Goal: Task Accomplishment & Management: Complete application form

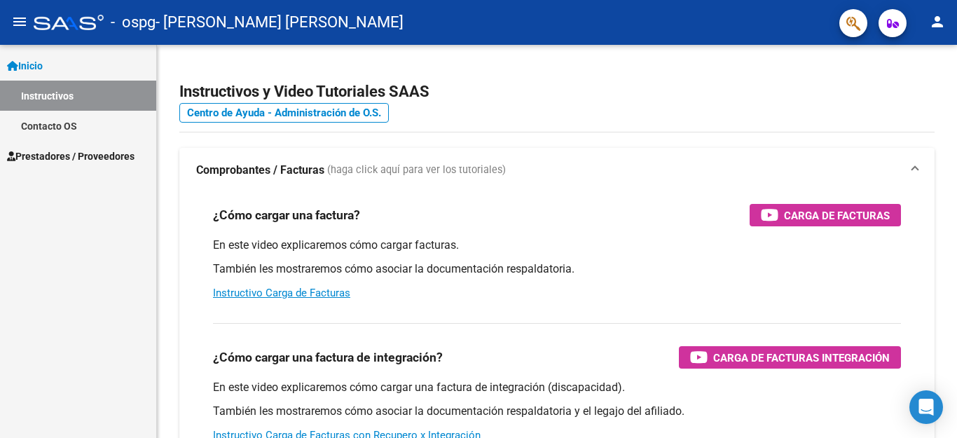
click at [71, 153] on span "Prestadores / Proveedores" at bounding box center [70, 155] width 127 height 15
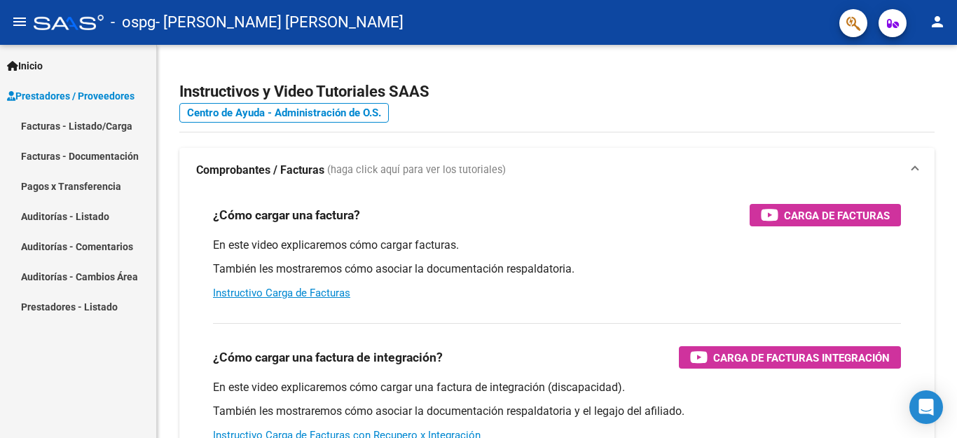
click at [64, 121] on link "Facturas - Listado/Carga" at bounding box center [78, 126] width 156 height 30
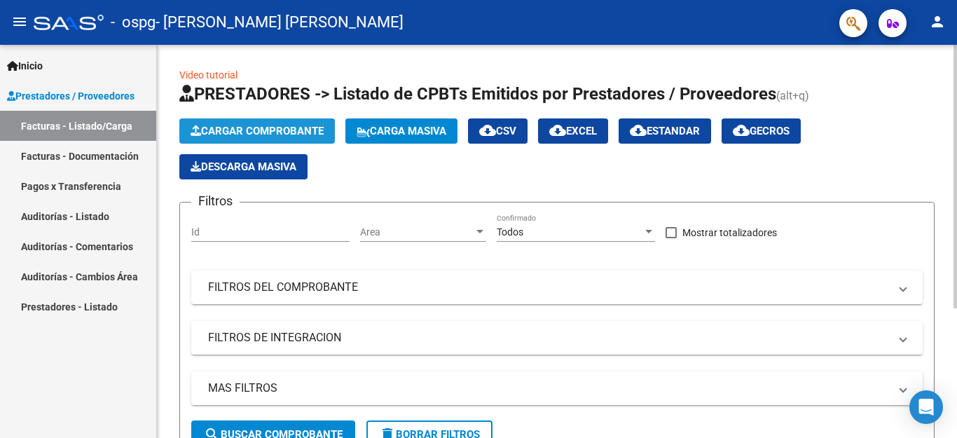
click at [259, 130] on span "Cargar Comprobante" at bounding box center [256, 131] width 133 height 13
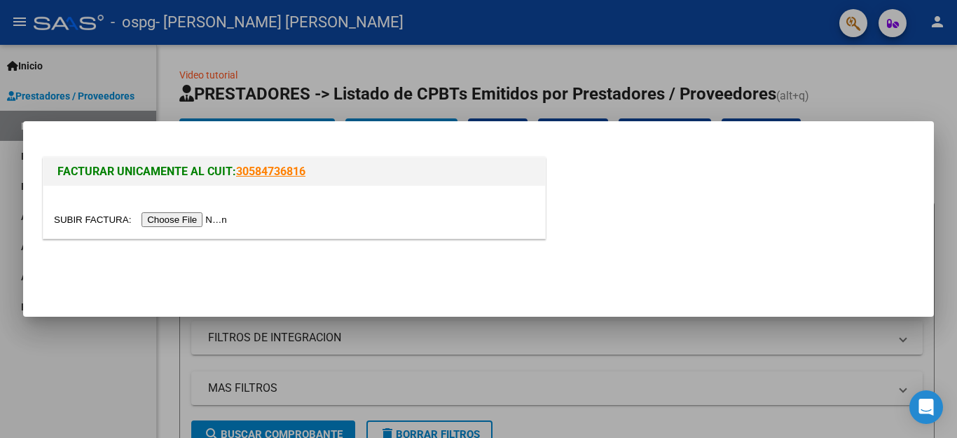
click at [216, 217] on input "file" at bounding box center [142, 219] width 177 height 15
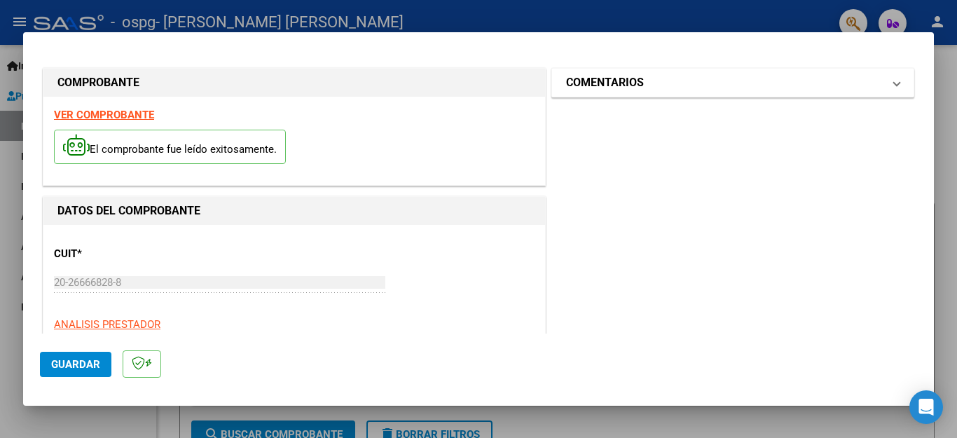
click at [828, 81] on mat-panel-title "COMENTARIOS" at bounding box center [724, 82] width 317 height 17
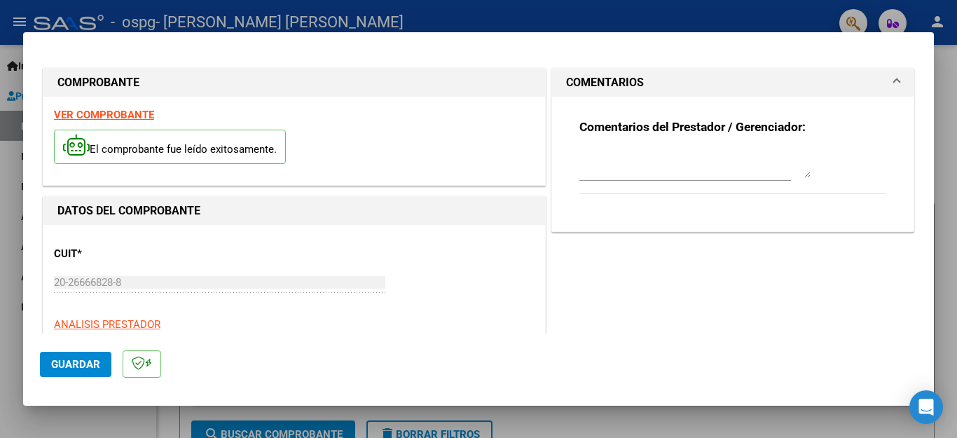
click at [714, 166] on textarea at bounding box center [694, 164] width 231 height 28
click at [836, 69] on mat-expansion-panel-header "COMENTARIOS" at bounding box center [732, 83] width 361 height 28
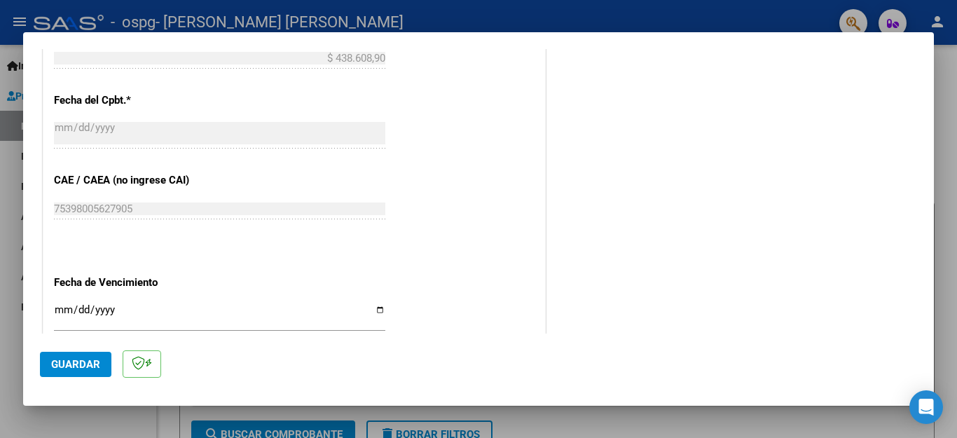
scroll to position [790, 0]
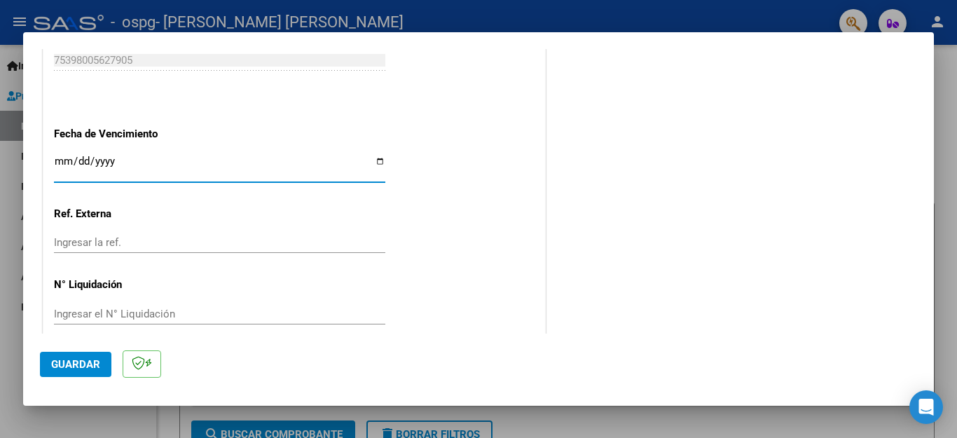
click at [373, 157] on input "Ingresar la fecha" at bounding box center [219, 166] width 331 height 22
click at [67, 155] on input "[DATE]" at bounding box center [219, 166] width 331 height 22
type input "[DATE]"
click at [184, 155] on input "[DATE]" at bounding box center [219, 166] width 331 height 22
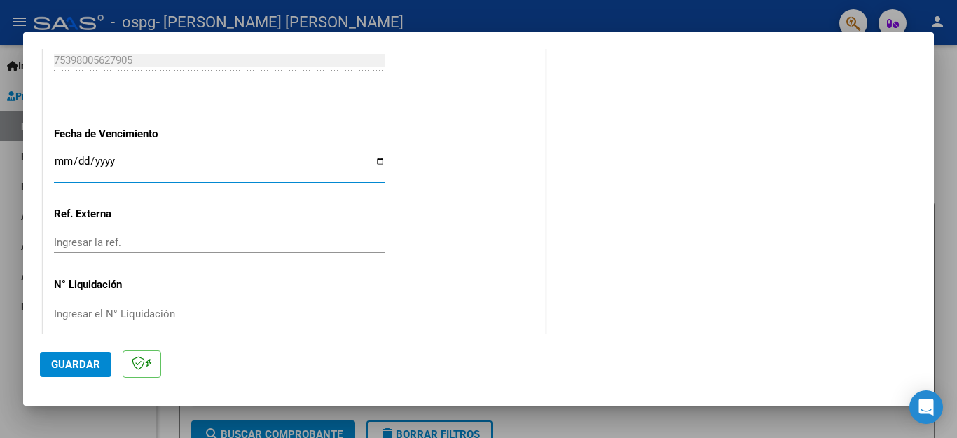
click at [78, 359] on span "Guardar" at bounding box center [75, 364] width 49 height 13
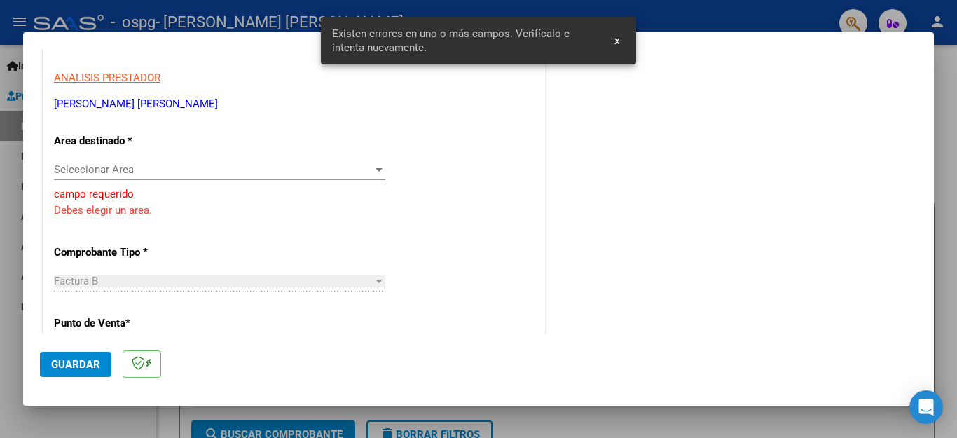
scroll to position [218, 0]
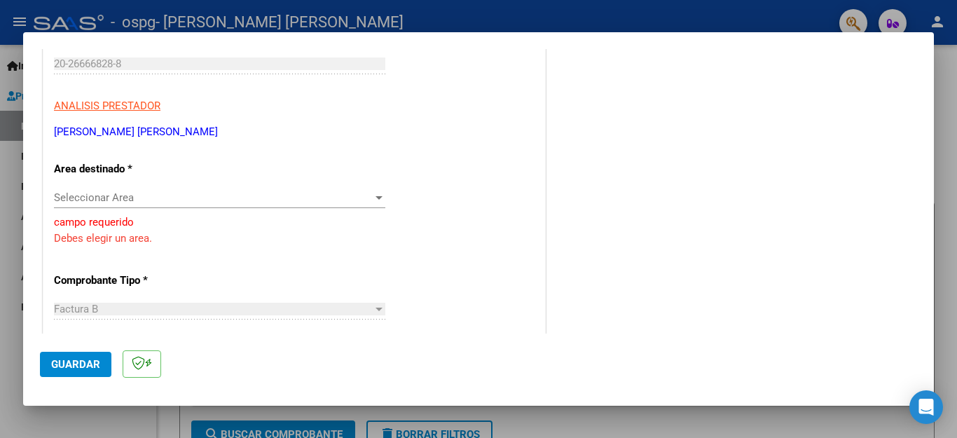
click at [380, 203] on div at bounding box center [379, 197] width 13 height 11
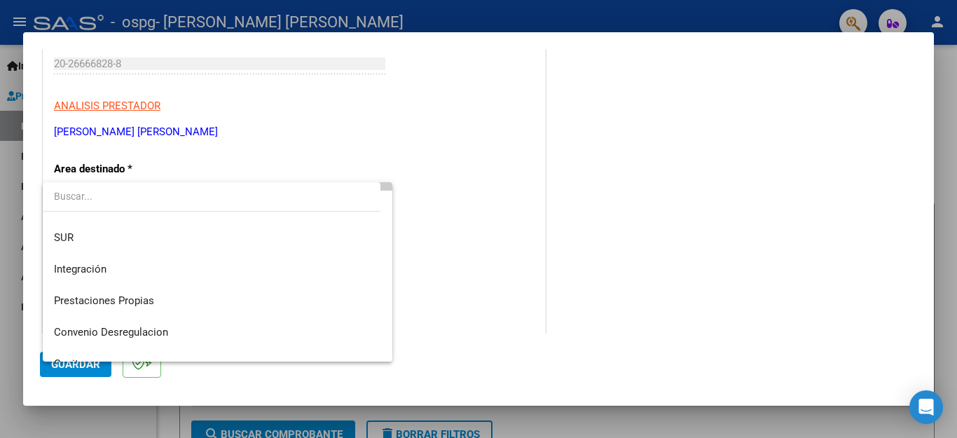
scroll to position [70, 0]
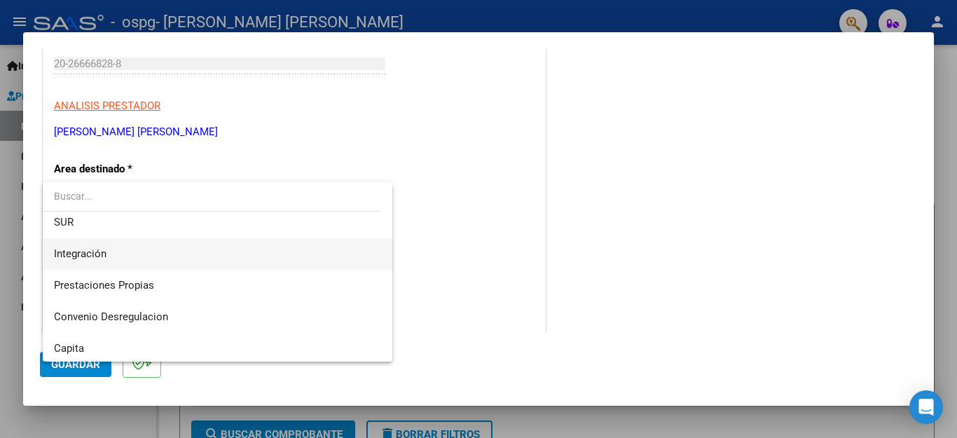
click at [285, 259] on span "Integración" at bounding box center [217, 254] width 327 height 32
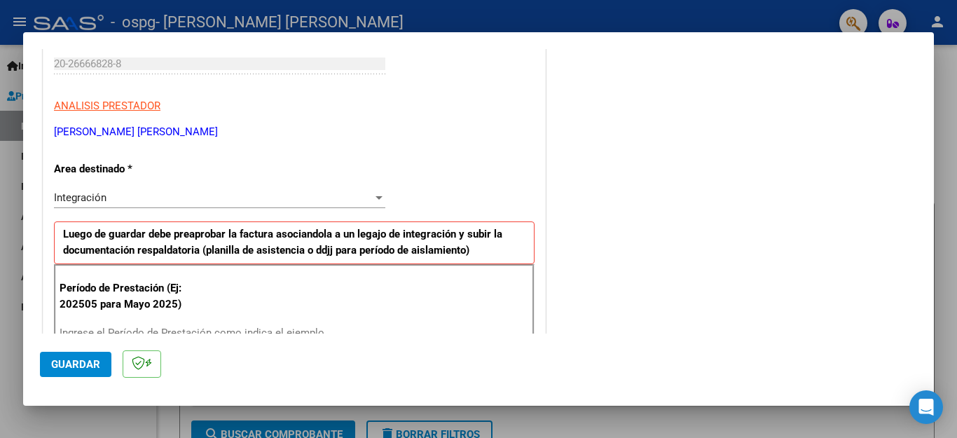
scroll to position [429, 0]
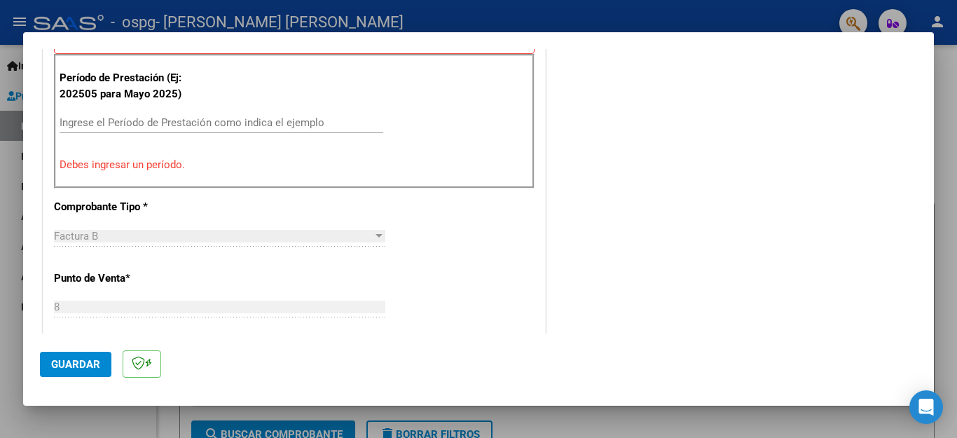
click at [207, 120] on input "Ingrese el Período de Prestación como indica el ejemplo" at bounding box center [222, 122] width 324 height 13
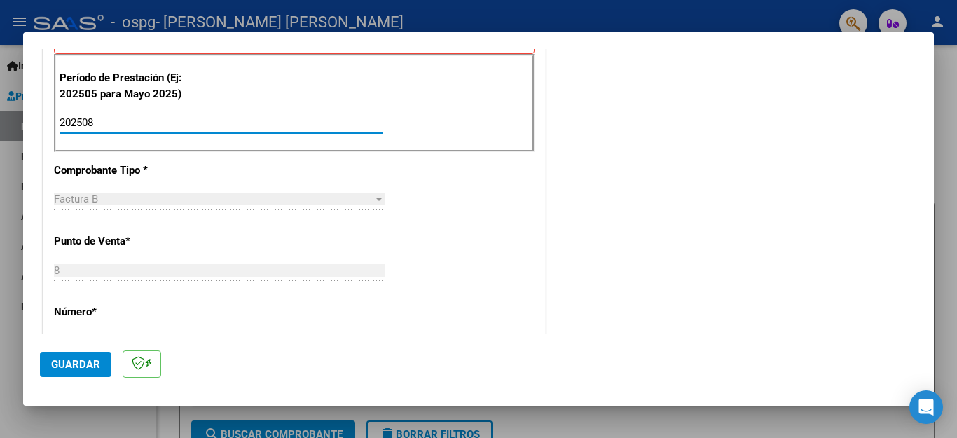
type input "202508"
click at [245, 137] on div "202508 Ingrese el Período de Prestación como indica el ejemplo" at bounding box center [222, 129] width 324 height 34
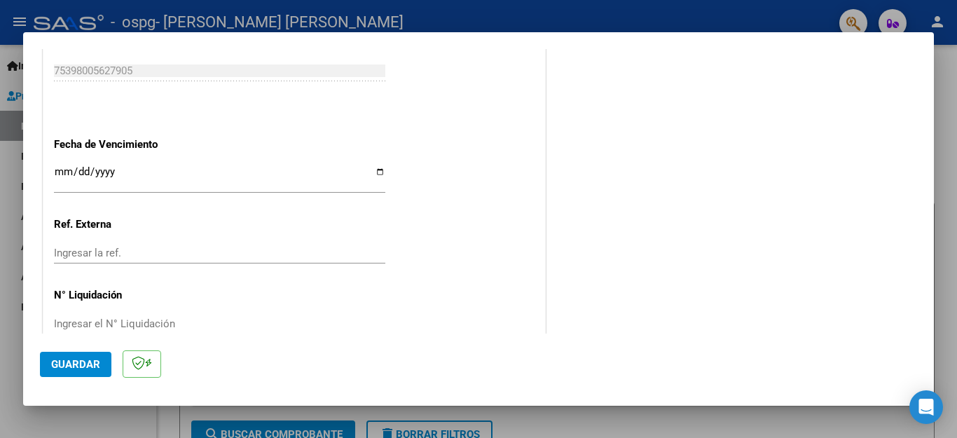
scroll to position [931, 0]
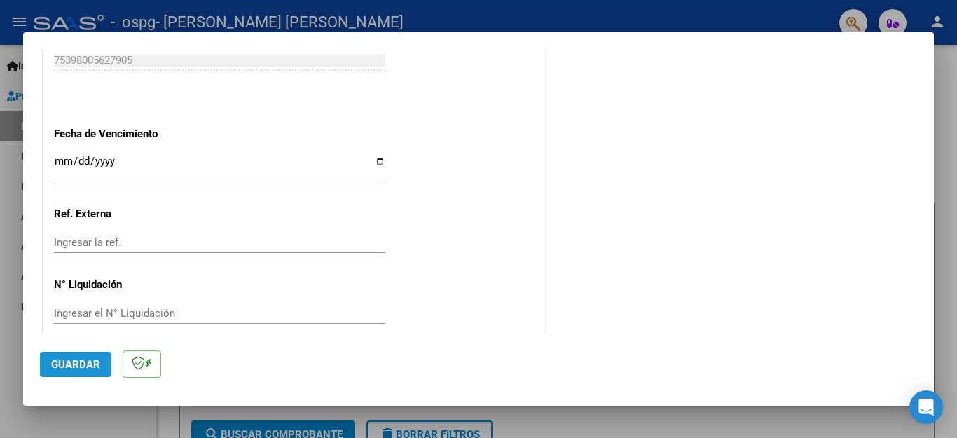
click at [82, 359] on span "Guardar" at bounding box center [75, 364] width 49 height 13
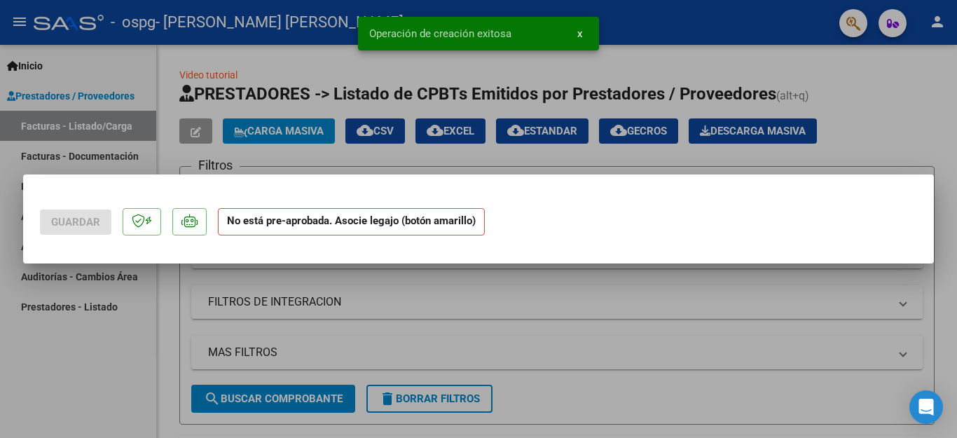
scroll to position [0, 0]
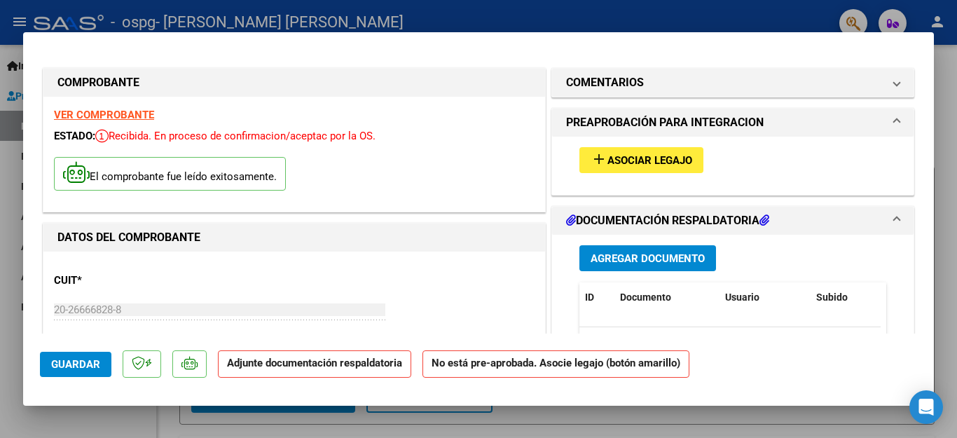
click at [629, 152] on button "add Asociar Legajo" at bounding box center [641, 160] width 124 height 26
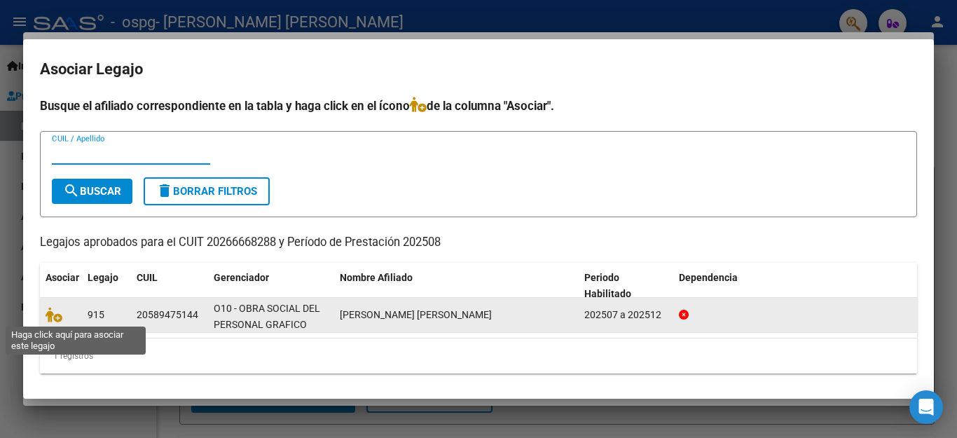
drag, startPoint x: 53, startPoint y: 315, endPoint x: 87, endPoint y: 323, distance: 34.5
click at [53, 314] on icon at bounding box center [54, 314] width 17 height 15
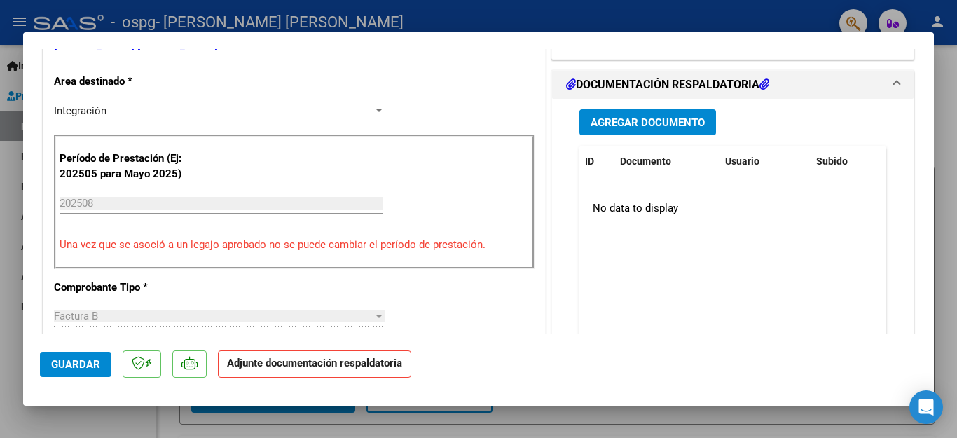
scroll to position [286, 0]
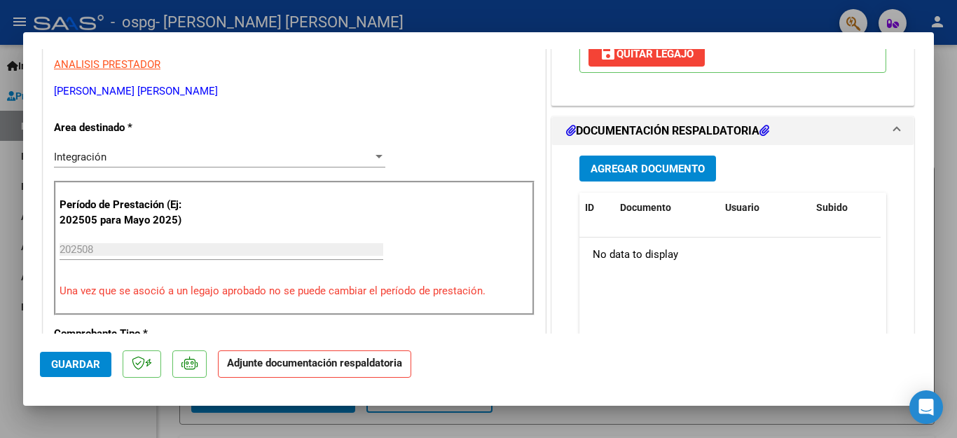
click at [653, 165] on span "Agregar Documento" at bounding box center [647, 168] width 114 height 13
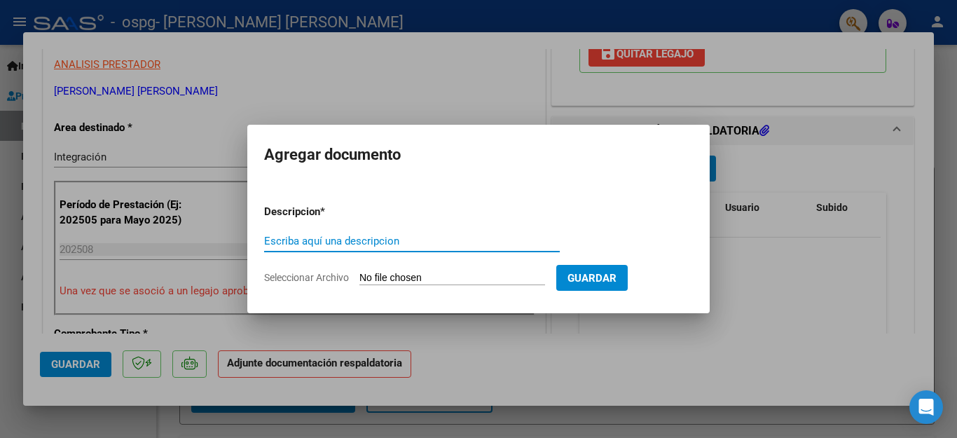
click at [413, 235] on input "Escriba aquí una descripcion" at bounding box center [412, 241] width 296 height 13
type input "planilla de asistencia"
click at [426, 279] on input "Seleccionar Archivo" at bounding box center [452, 278] width 186 height 13
type input "C:\fakepath\[PERSON_NAME] 8-25.pdf"
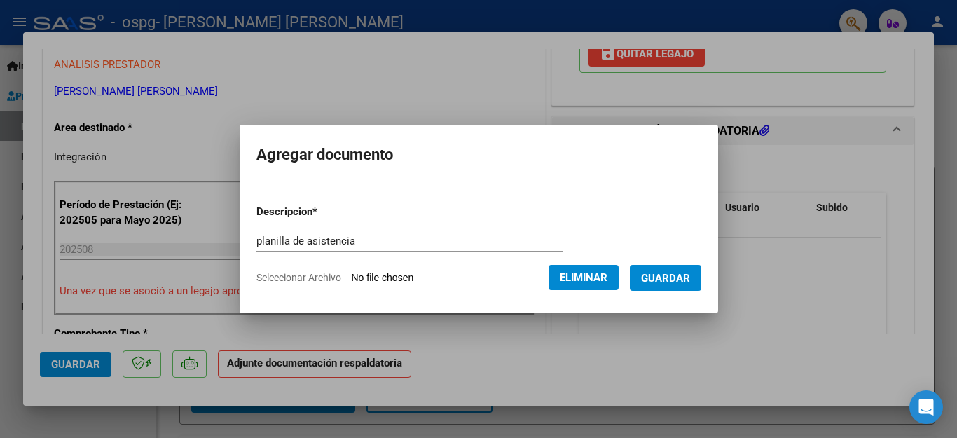
drag, startPoint x: 658, startPoint y: 278, endPoint x: 686, endPoint y: 308, distance: 41.6
click at [658, 278] on span "Guardar" at bounding box center [665, 278] width 49 height 13
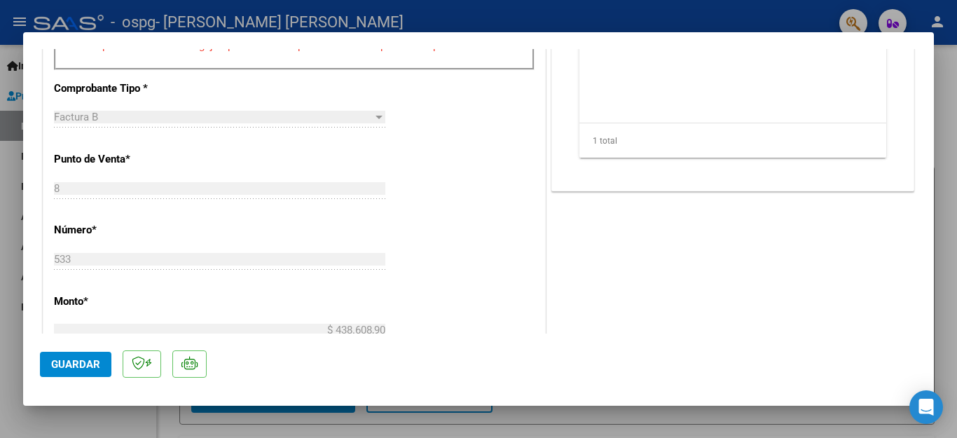
scroll to position [602, 0]
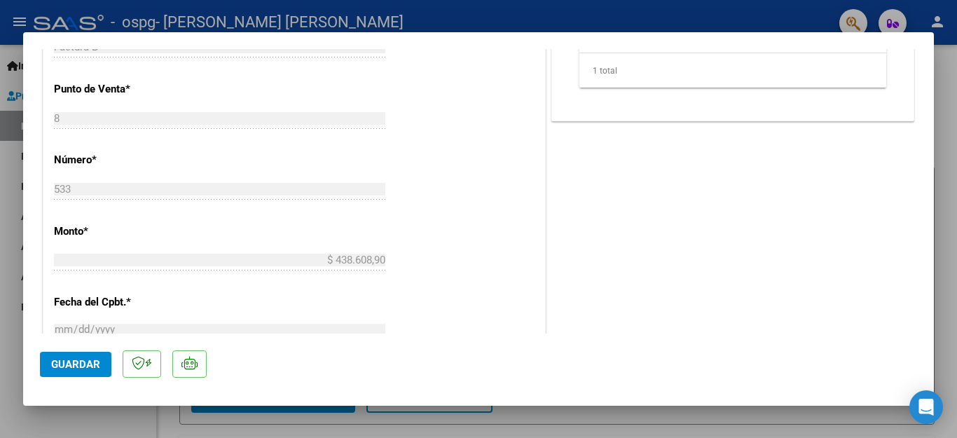
click at [86, 359] on span "Guardar" at bounding box center [75, 364] width 49 height 13
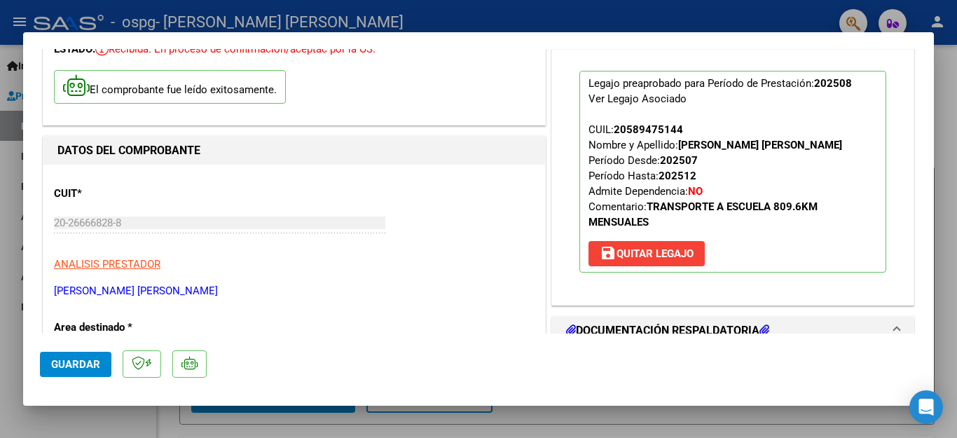
scroll to position [0, 0]
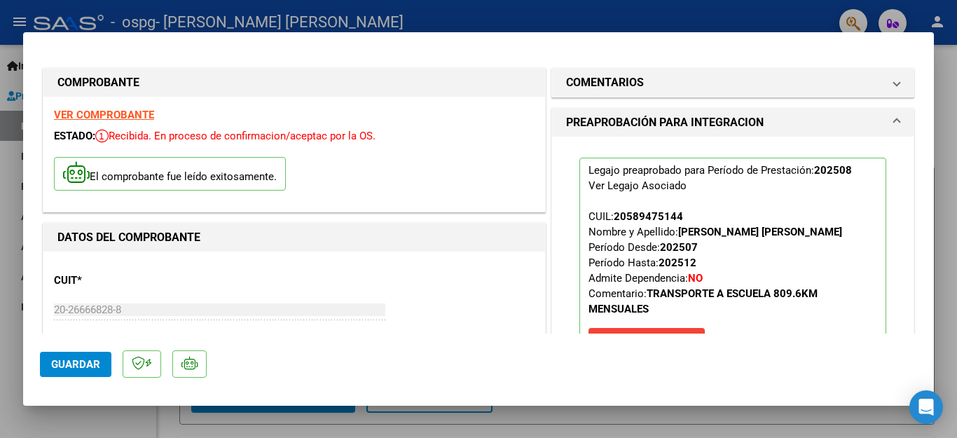
click at [0, 135] on div at bounding box center [478, 219] width 957 height 438
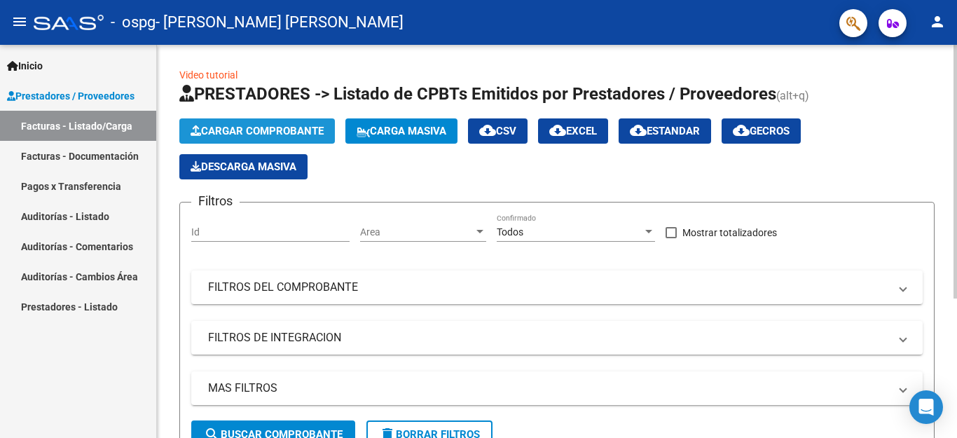
click at [291, 130] on span "Cargar Comprobante" at bounding box center [256, 131] width 133 height 13
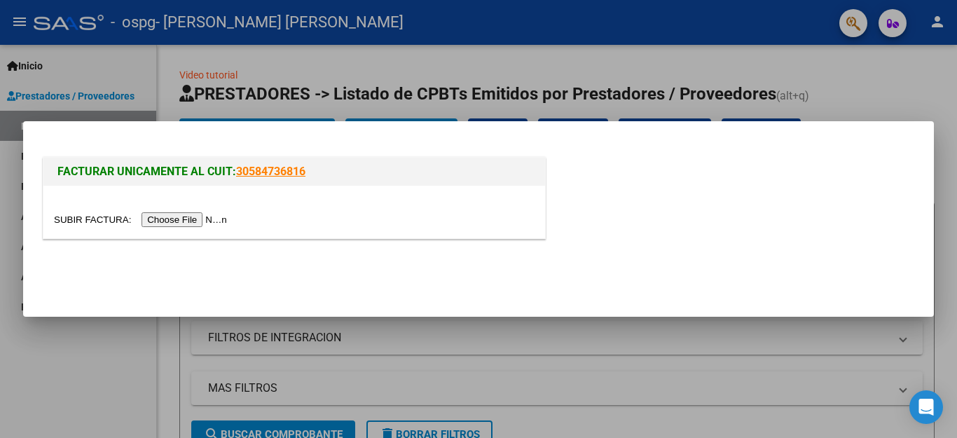
click at [207, 218] on input "file" at bounding box center [142, 219] width 177 height 15
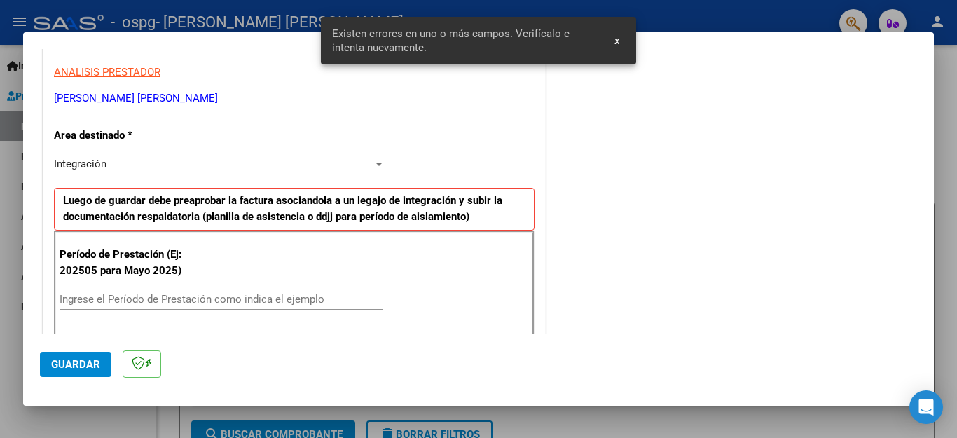
scroll to position [249, 0]
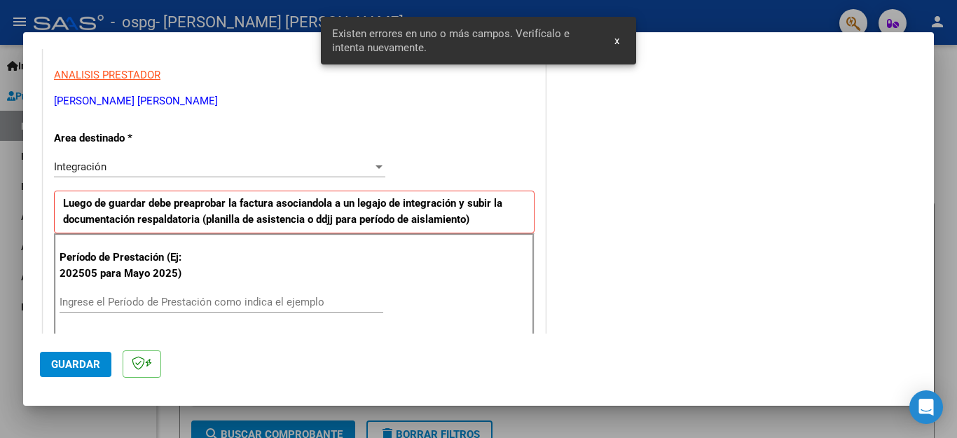
click at [279, 303] on input "Ingrese el Período de Prestación como indica el ejemplo" at bounding box center [222, 302] width 324 height 13
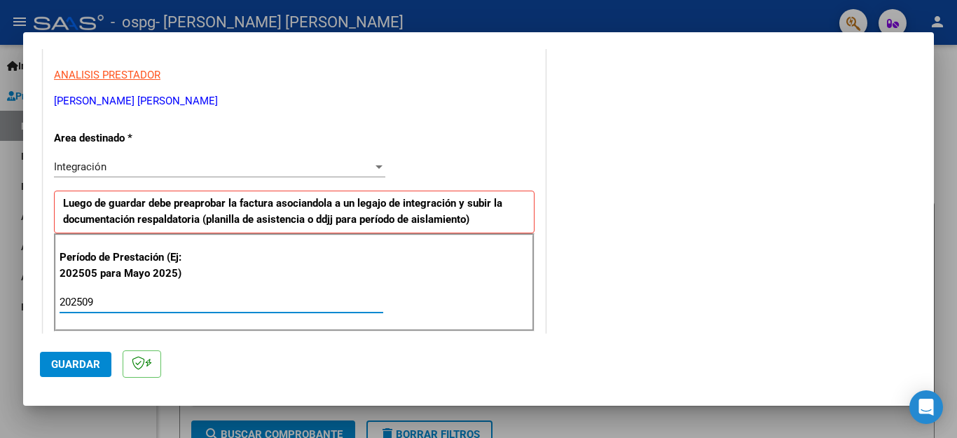
type input "202509"
click at [397, 108] on p "[PERSON_NAME] [PERSON_NAME]" at bounding box center [294, 101] width 480 height 16
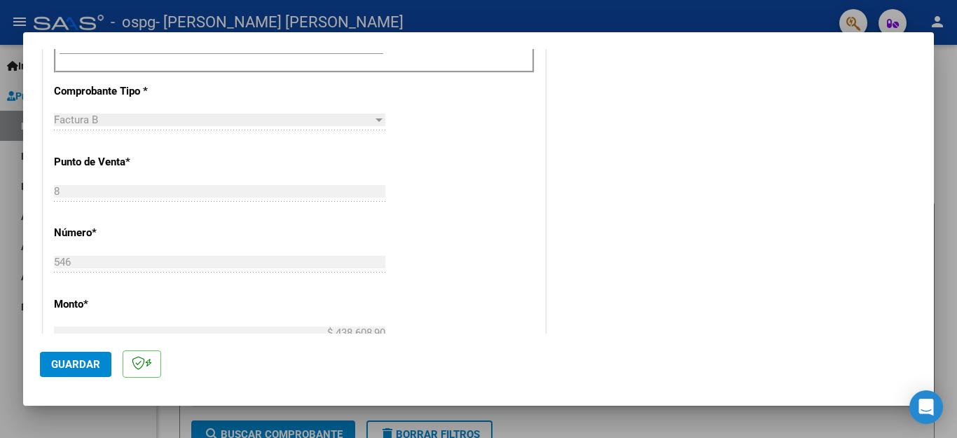
scroll to position [529, 0]
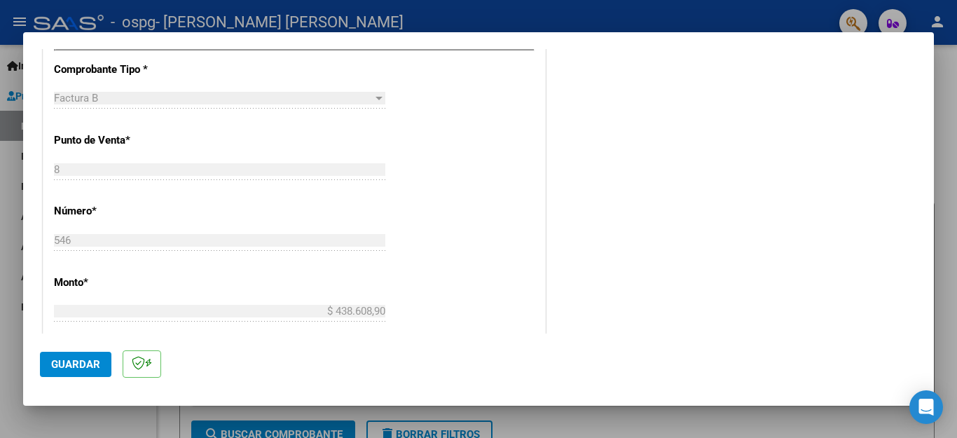
click at [445, 164] on div "CUIT * 20-26666828-8 Ingresar CUIT ANALISIS PRESTADOR [PERSON_NAME] [PERSON_NAM…" at bounding box center [293, 222] width 501 height 1054
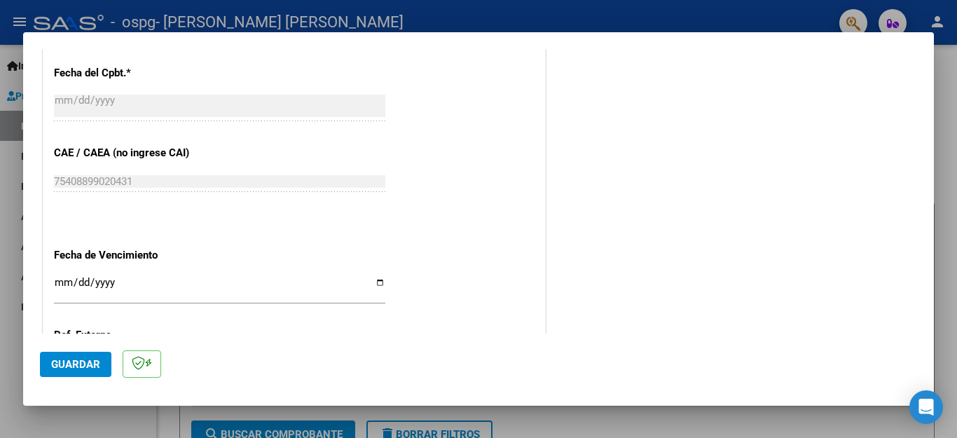
scroll to position [880, 0]
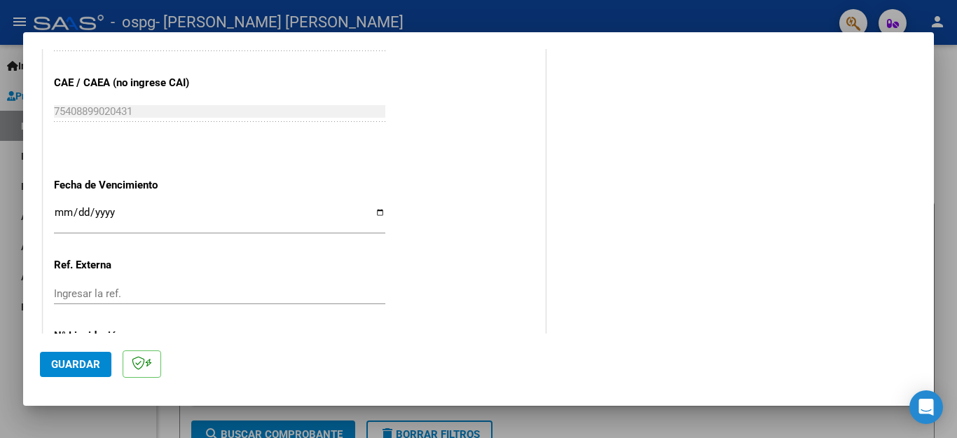
click at [375, 207] on input "Ingresar la fecha" at bounding box center [219, 218] width 331 height 22
type input "[DATE]"
click at [85, 368] on span "Guardar" at bounding box center [75, 364] width 49 height 13
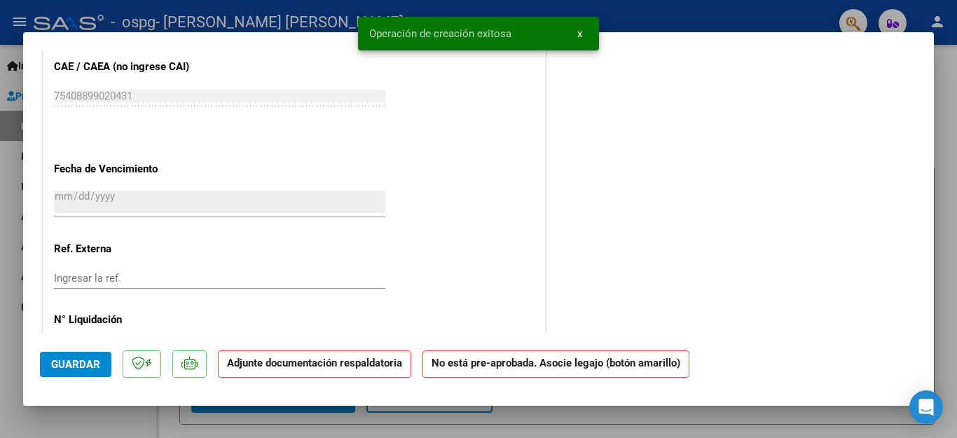
scroll to position [0, 0]
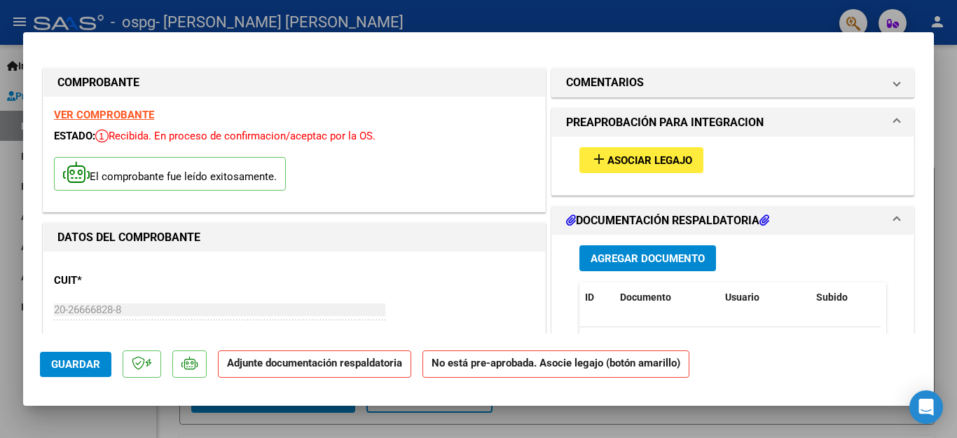
click at [681, 158] on span "Asociar Legajo" at bounding box center [649, 160] width 85 height 13
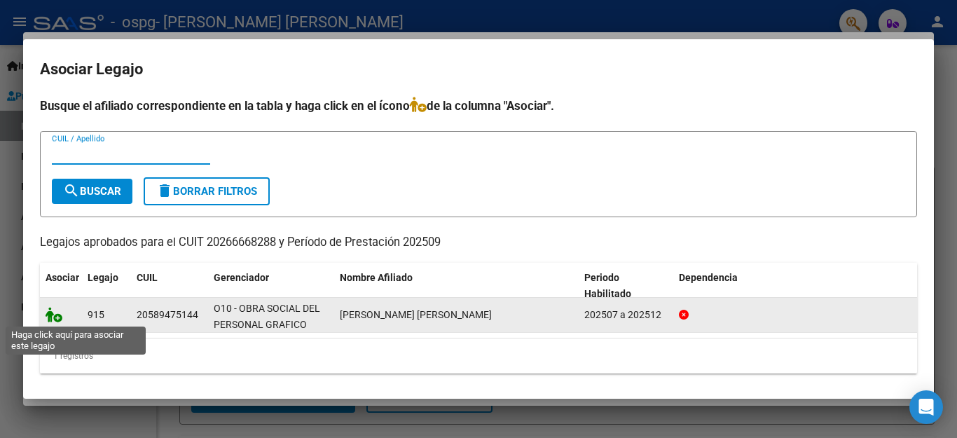
click at [49, 315] on icon at bounding box center [54, 314] width 17 height 15
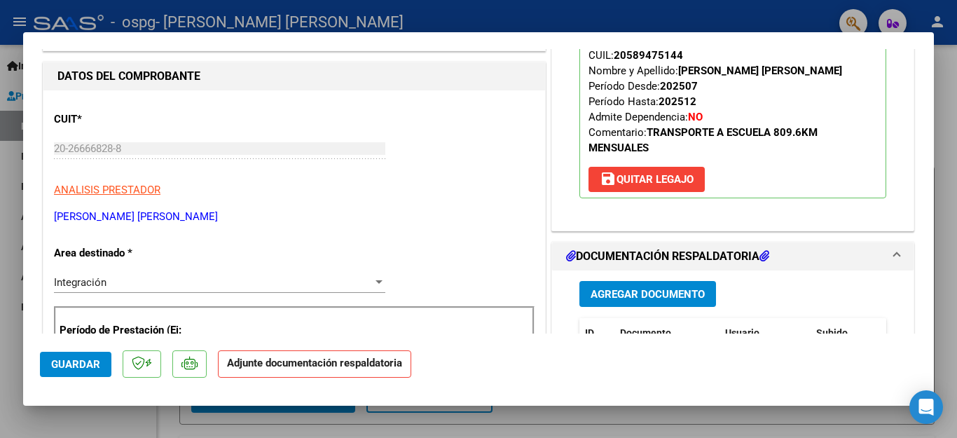
scroll to position [280, 0]
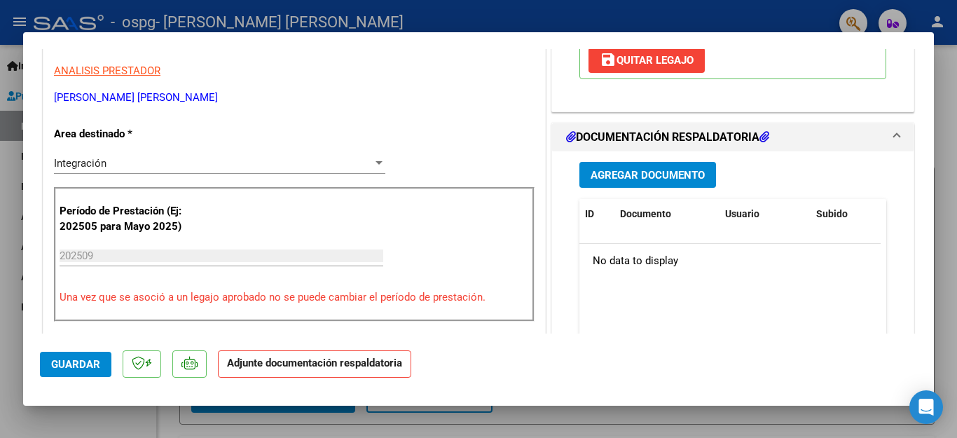
click at [614, 169] on span "Agregar Documento" at bounding box center [647, 175] width 114 height 13
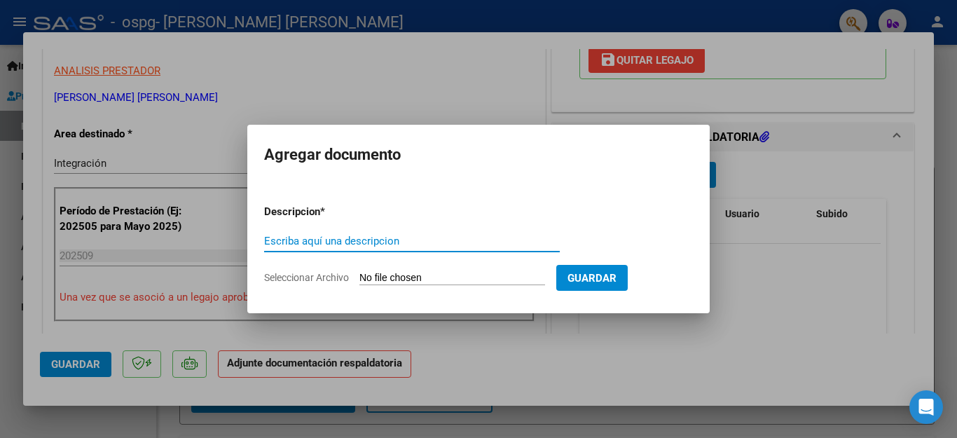
click at [384, 235] on input "Escriba aquí una descripcion" at bounding box center [412, 241] width 296 height 13
click at [383, 239] on input "Escriba aquí una descripcion" at bounding box center [412, 241] width 296 height 13
click at [381, 243] on input "Escriba aquí una descripcion" at bounding box center [412, 241] width 296 height 13
type input "PLANILLA DE ASITENCIA"
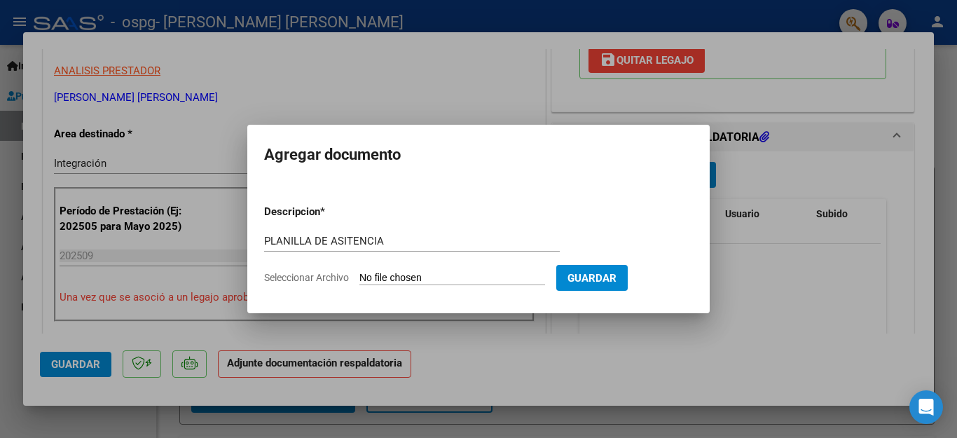
click at [435, 276] on input "Seleccionar Archivo" at bounding box center [452, 278] width 186 height 13
type input "C:\fakepath\[PERSON_NAME] PLANILLA 9-25.pdf"
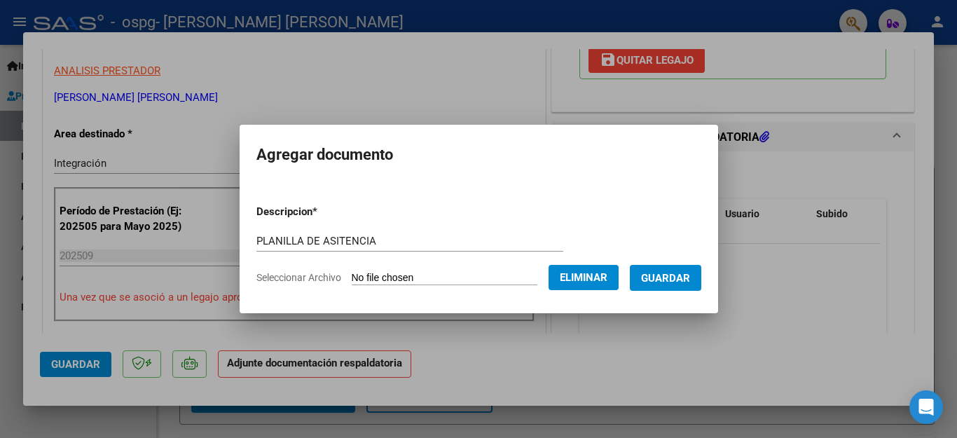
click at [342, 239] on input "PLANILLA DE ASITENCIA" at bounding box center [409, 241] width 307 height 13
click at [338, 239] on input "PLANILLA DE ASITENCIA" at bounding box center [409, 241] width 307 height 13
click at [408, 242] on input "PLANILLA DE ASISTENCIA" at bounding box center [409, 241] width 307 height 13
type input "PLANILLA DE ASISTENCIA"
click at [655, 276] on span "Guardar" at bounding box center [665, 278] width 49 height 13
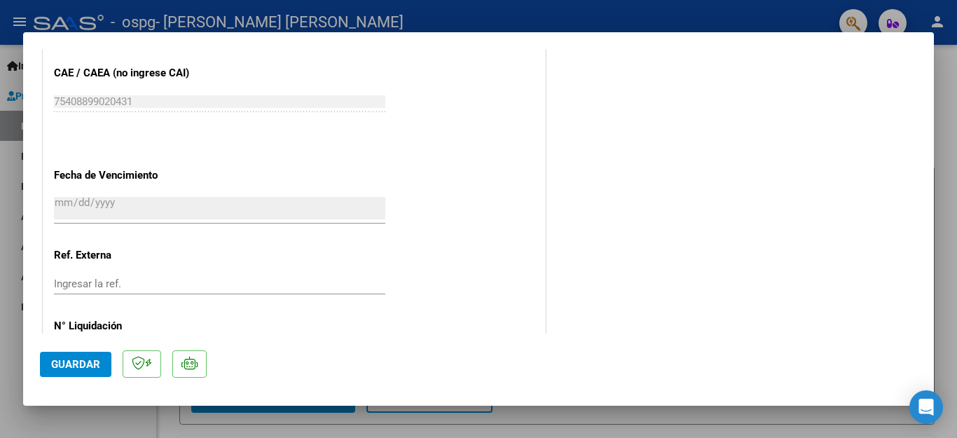
scroll to position [952, 0]
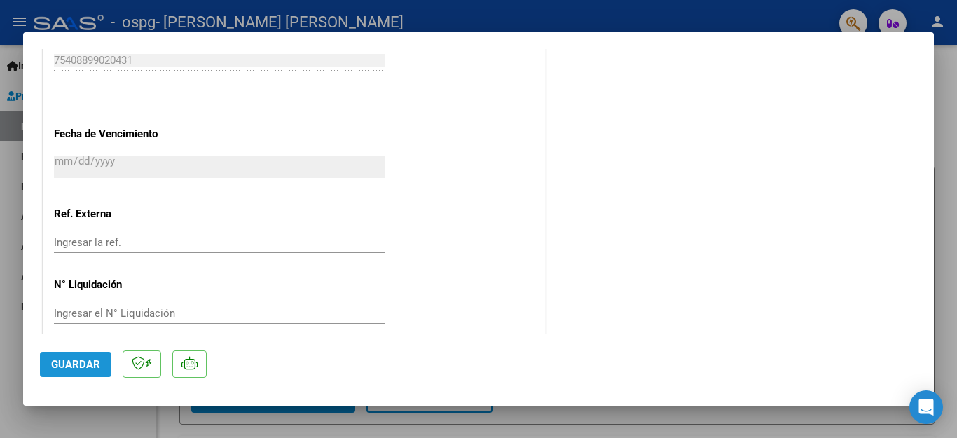
click at [79, 362] on span "Guardar" at bounding box center [75, 364] width 49 height 13
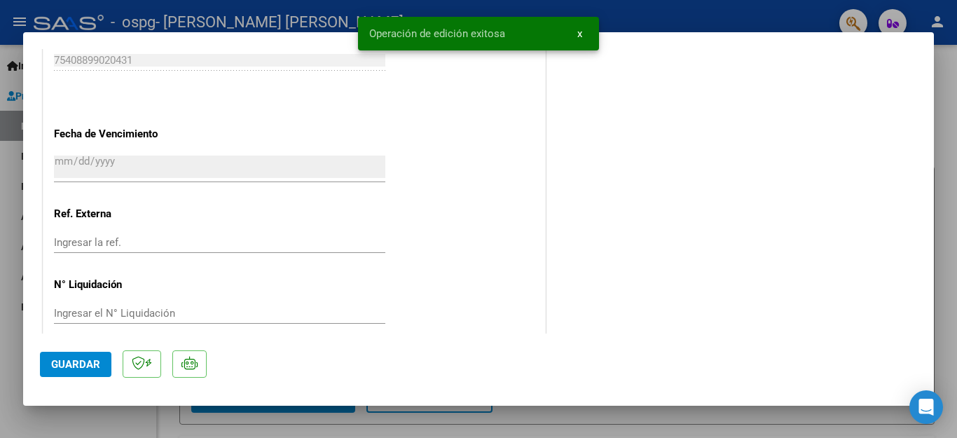
click at [578, 33] on span "x" at bounding box center [579, 33] width 5 height 13
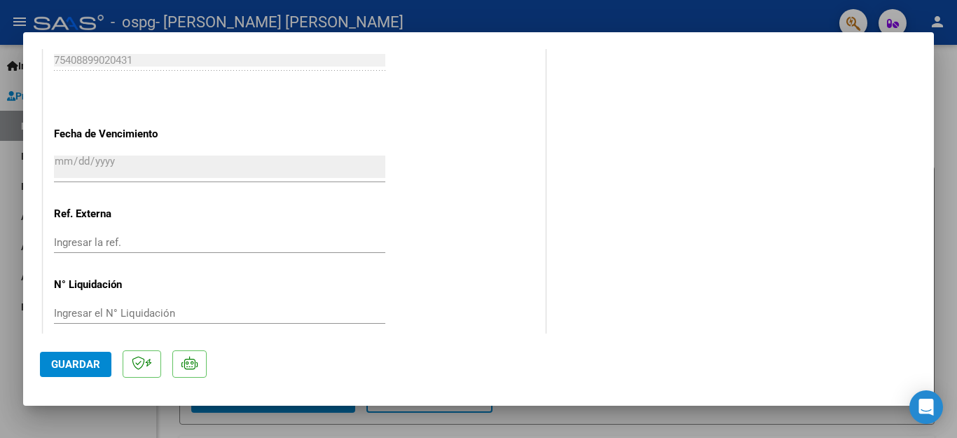
scroll to position [0, 0]
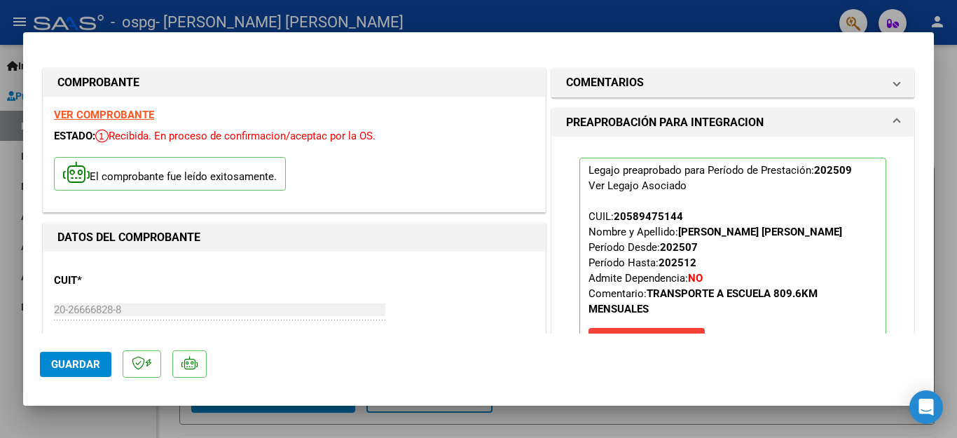
click at [0, 74] on div at bounding box center [478, 219] width 957 height 438
